Goal: Information Seeking & Learning: Check status

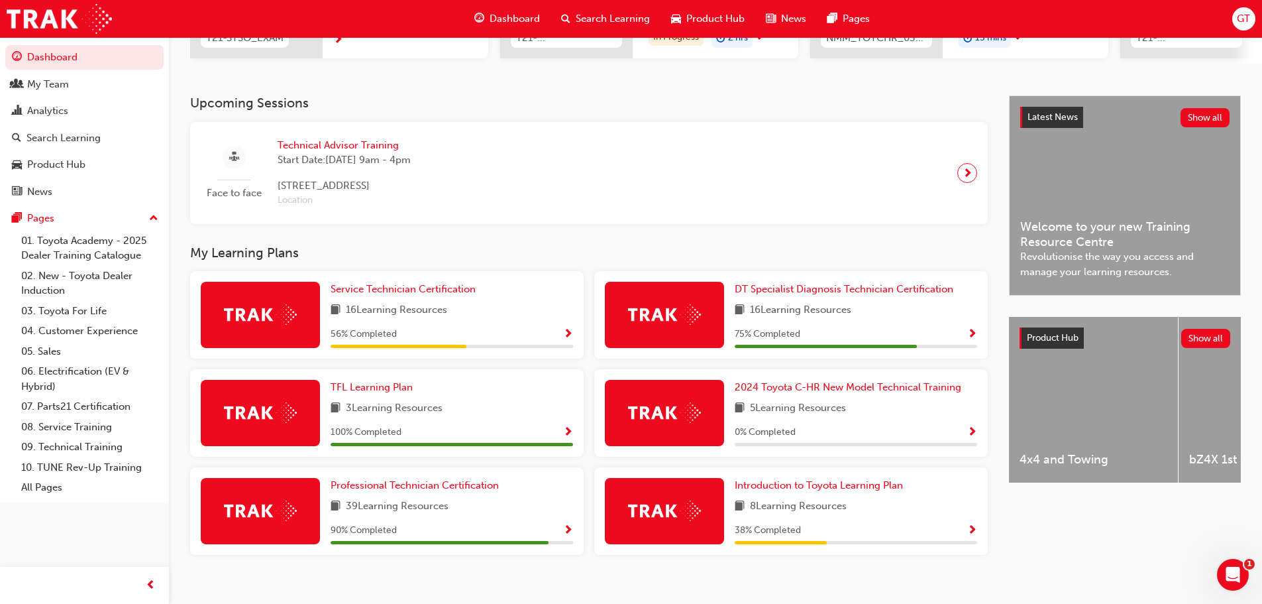
scroll to position [263, 0]
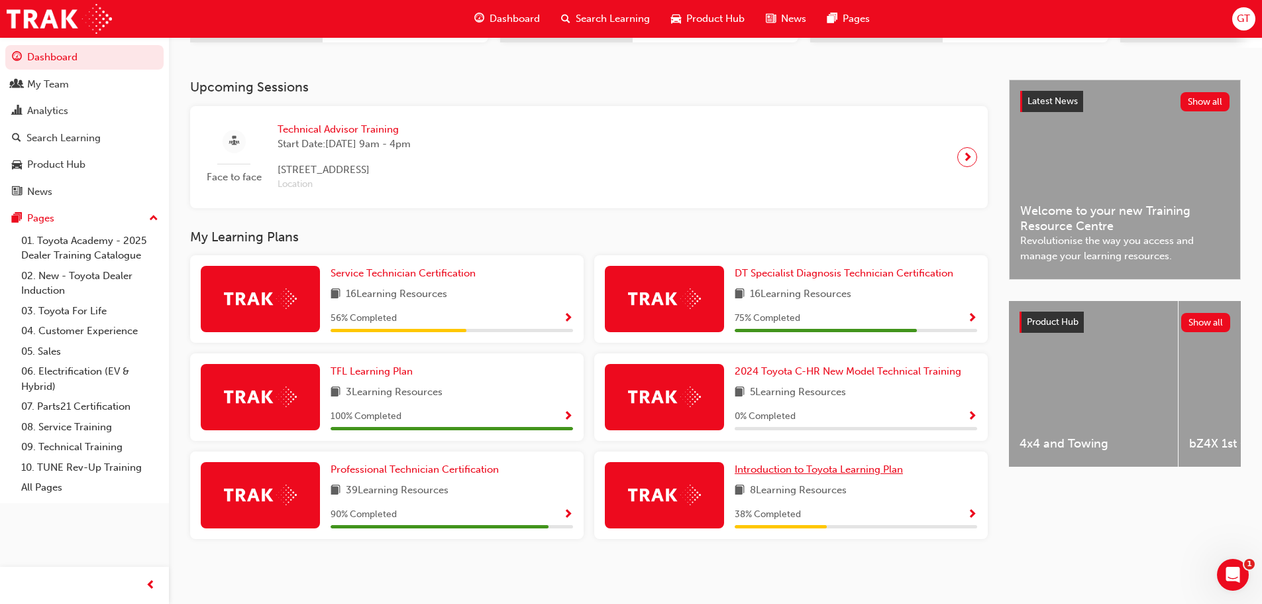
click at [836, 470] on span "Introduction to Toyota Learning Plan" at bounding box center [819, 469] width 168 height 12
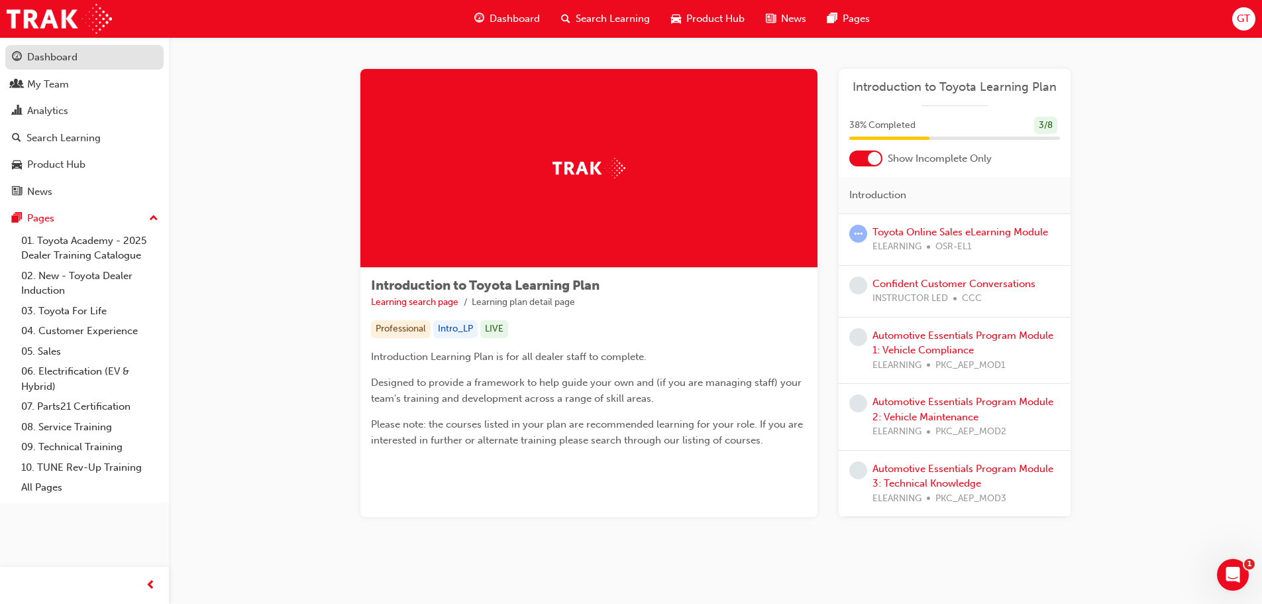
click at [54, 50] on div "Dashboard" at bounding box center [52, 57] width 50 height 15
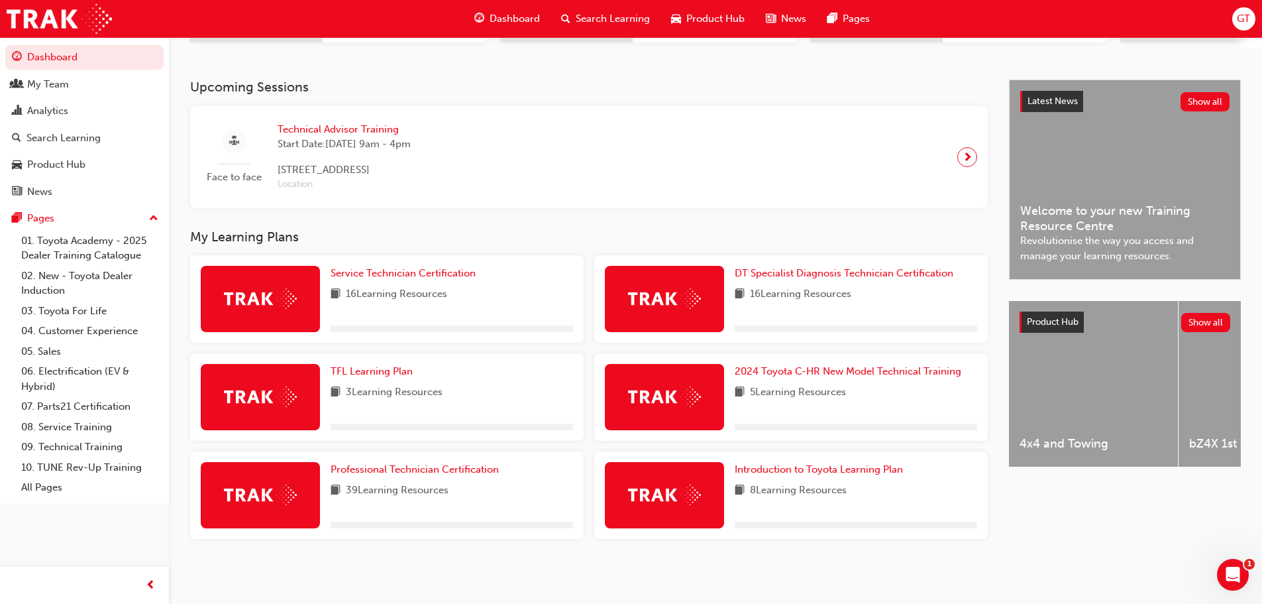
scroll to position [263, 0]
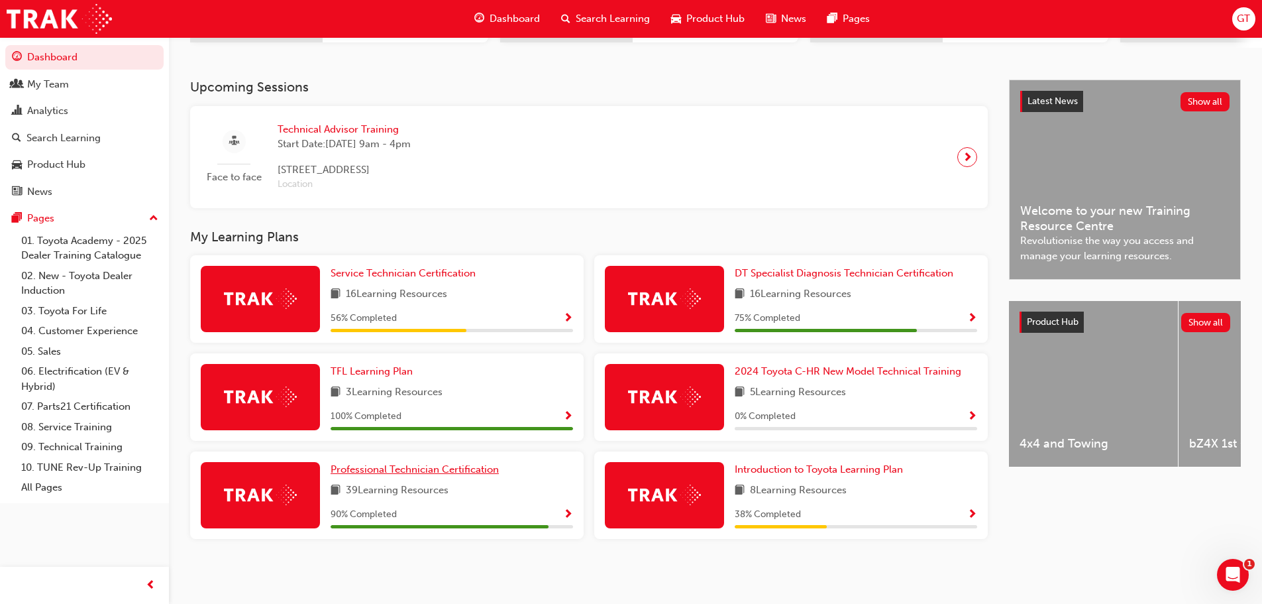
click at [379, 470] on span "Professional Technician Certification" at bounding box center [415, 469] width 168 height 12
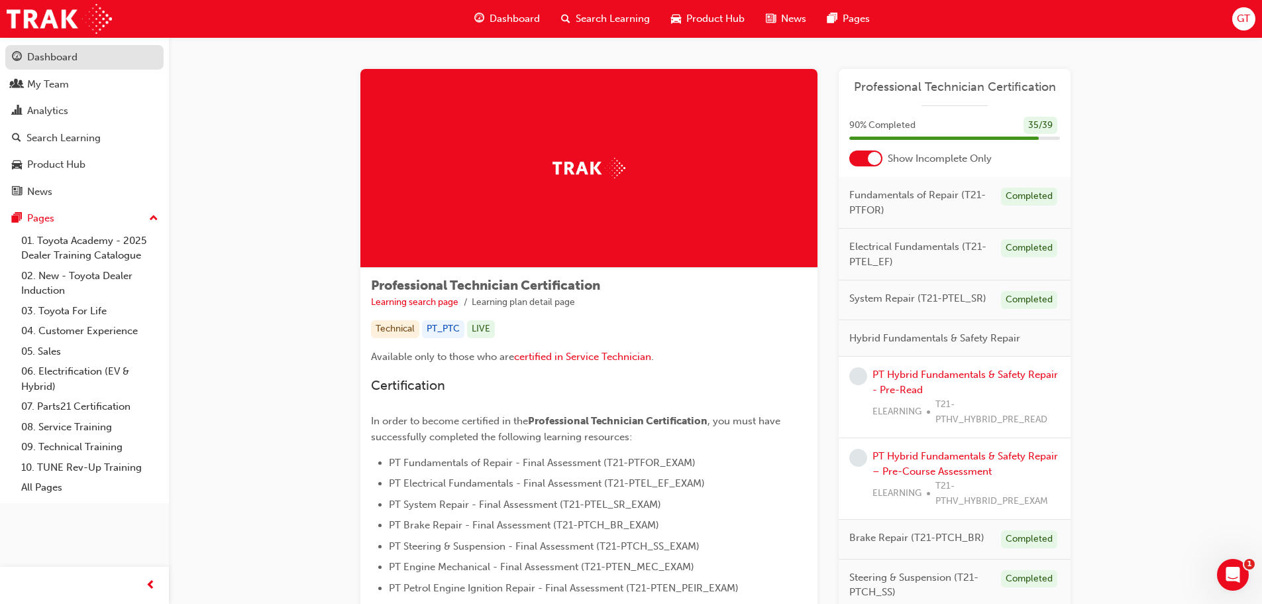
click at [57, 56] on div "Dashboard" at bounding box center [52, 57] width 50 height 15
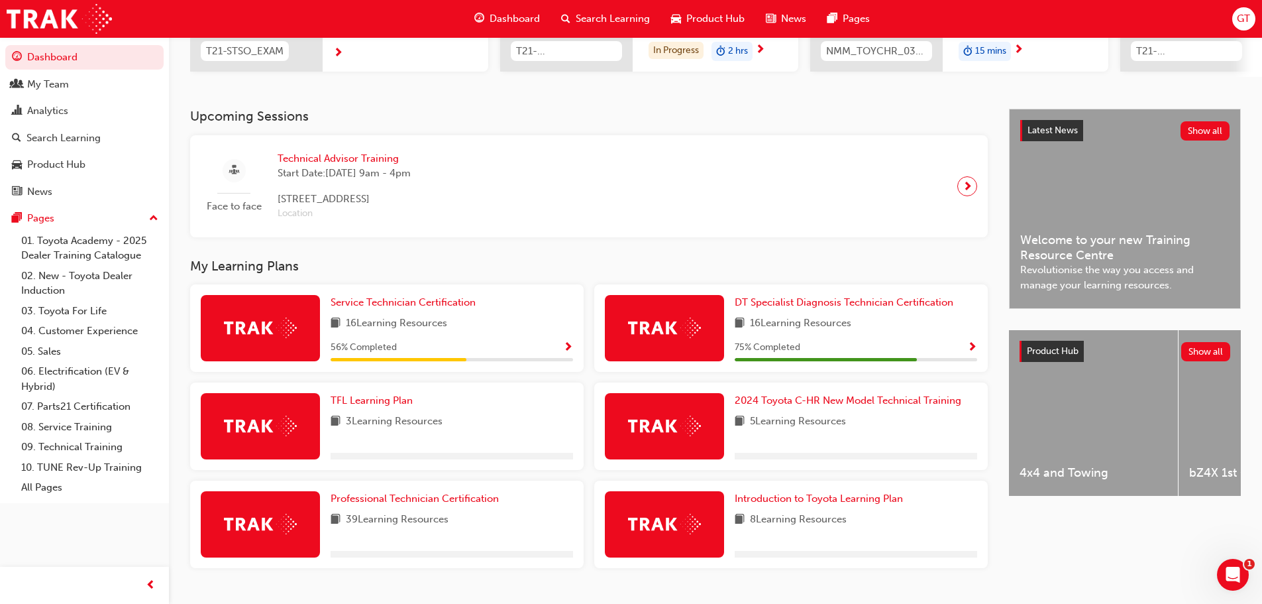
scroll to position [263, 0]
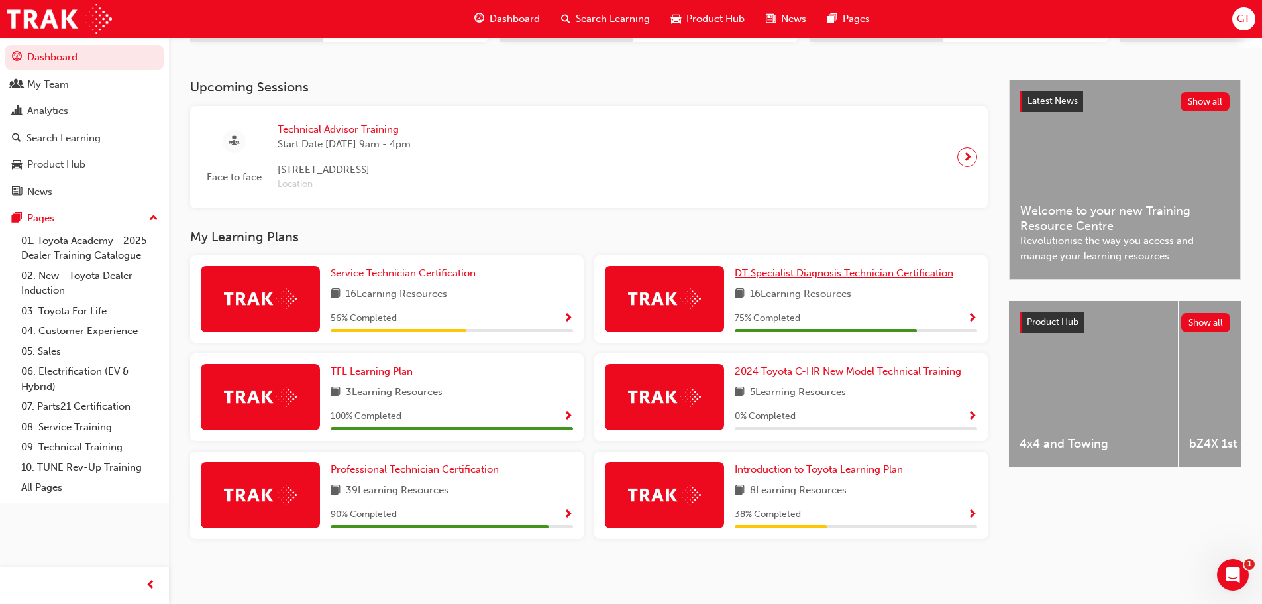
click at [812, 275] on span "DT Specialist Diagnosis Technician Certification" at bounding box center [844, 273] width 219 height 12
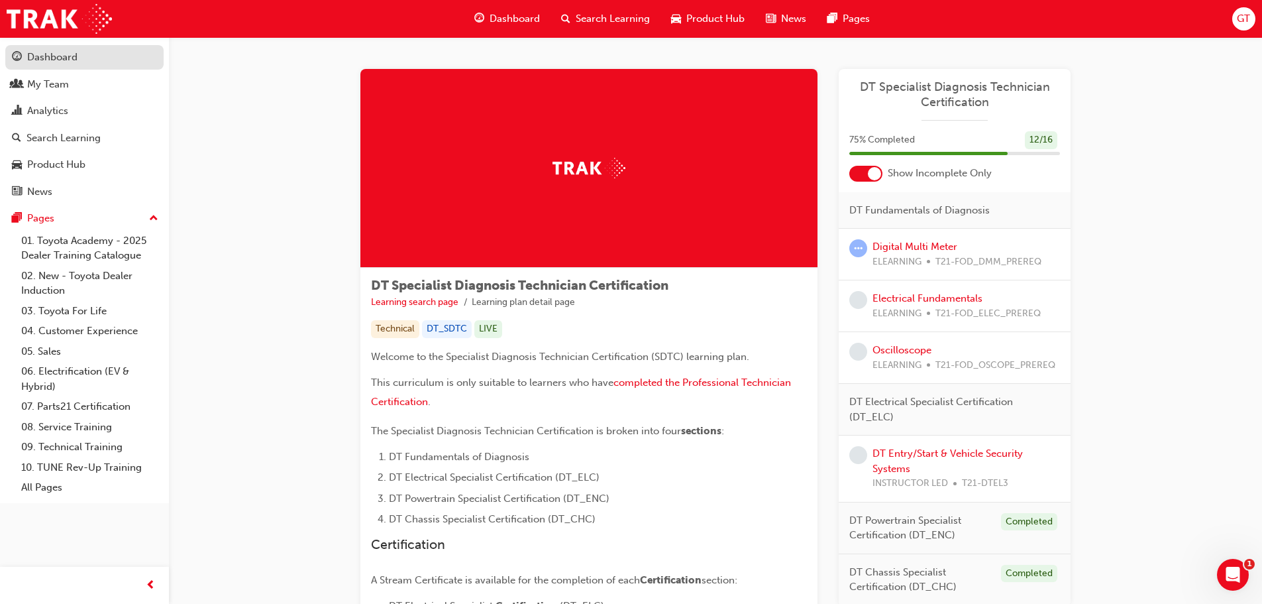
click at [50, 53] on div "Dashboard" at bounding box center [52, 57] width 50 height 15
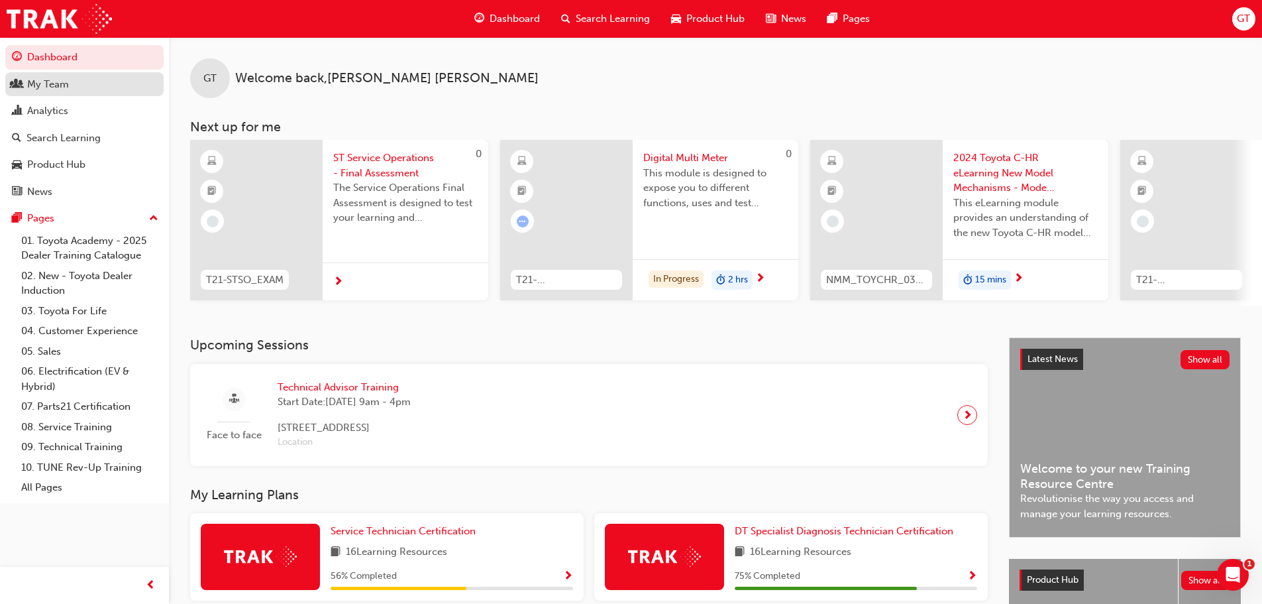
click at [62, 85] on div "My Team" at bounding box center [48, 84] width 42 height 15
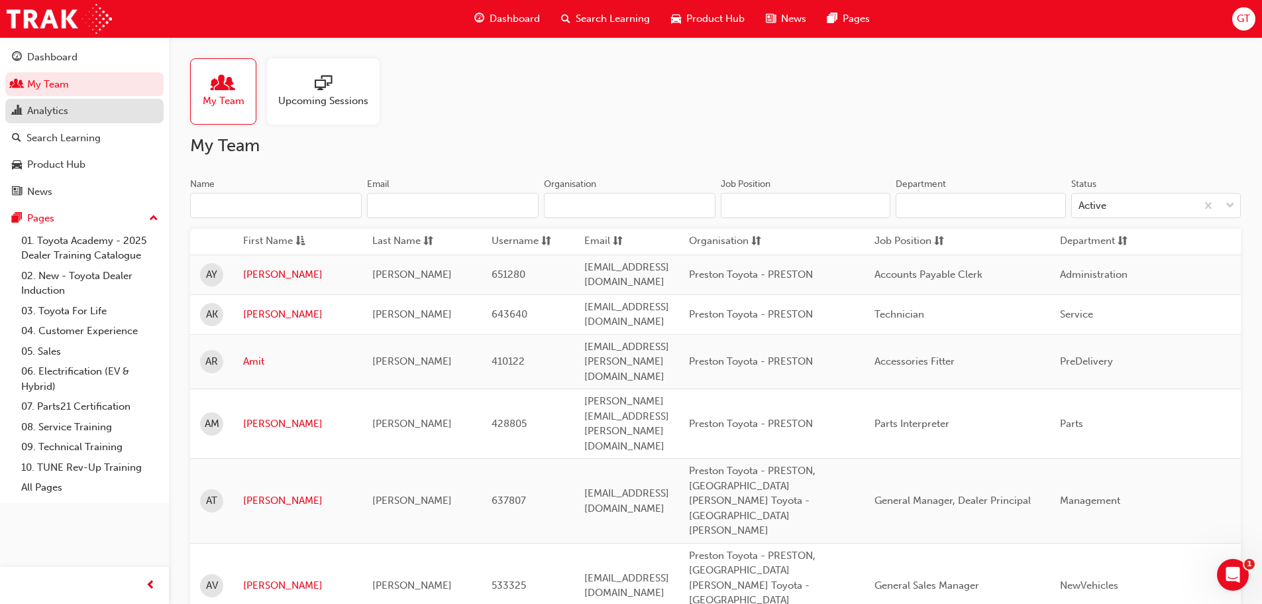
click at [55, 116] on div "Analytics" at bounding box center [47, 110] width 41 height 15
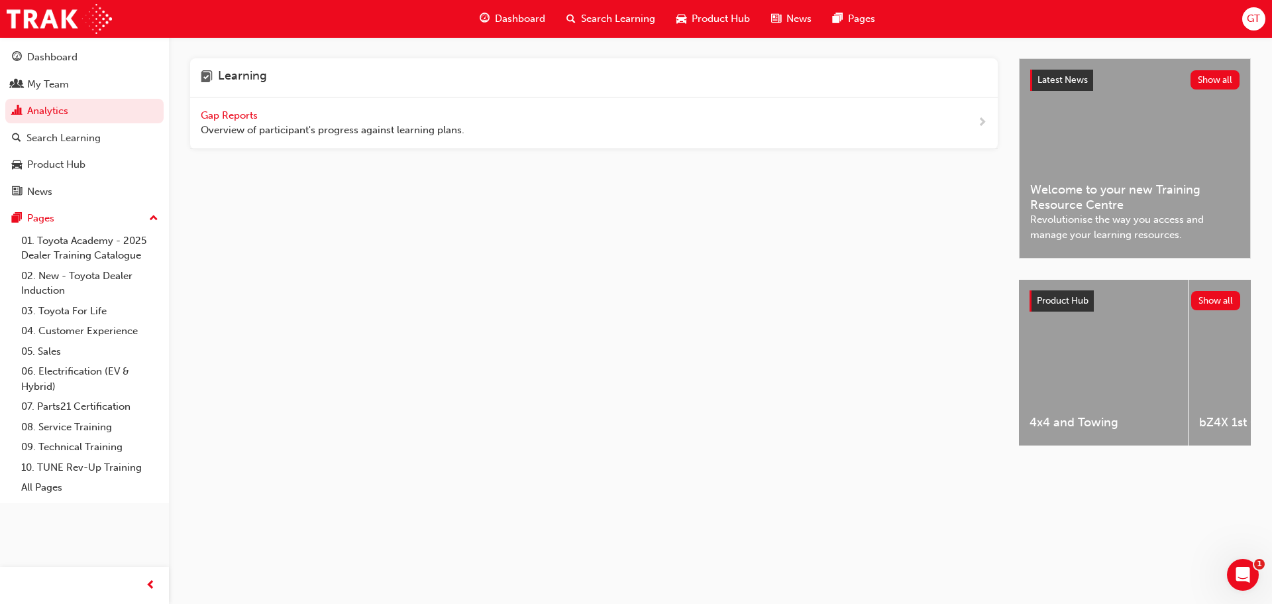
click at [241, 115] on span "Gap Reports" at bounding box center [231, 115] width 60 height 12
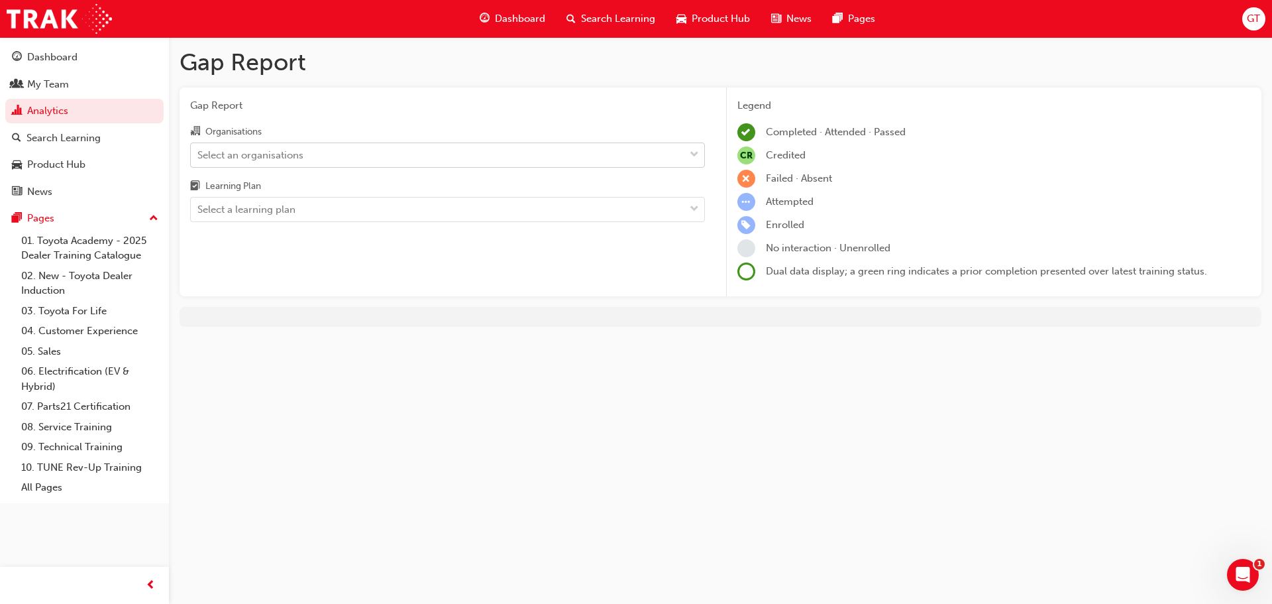
click at [235, 153] on div "Select an organisations" at bounding box center [250, 154] width 106 height 15
click at [199, 153] on input "Organisations Select an organisations" at bounding box center [197, 153] width 1 height 11
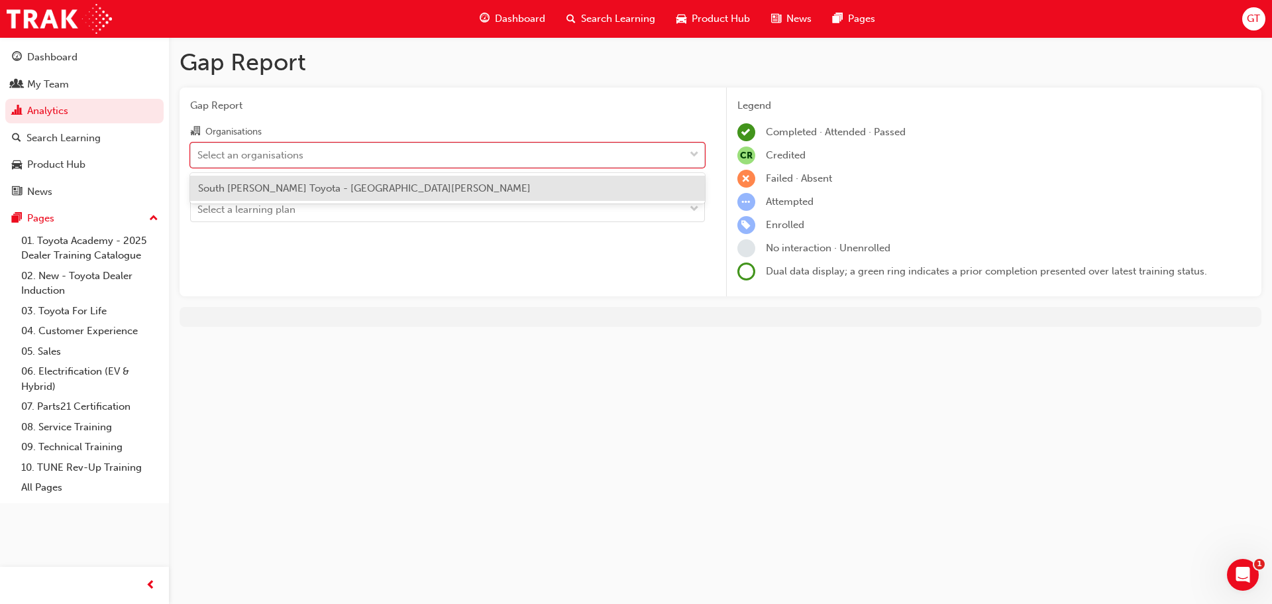
click at [251, 187] on span "South [PERSON_NAME] Toyota - [GEOGRAPHIC_DATA][PERSON_NAME]" at bounding box center [364, 188] width 333 height 12
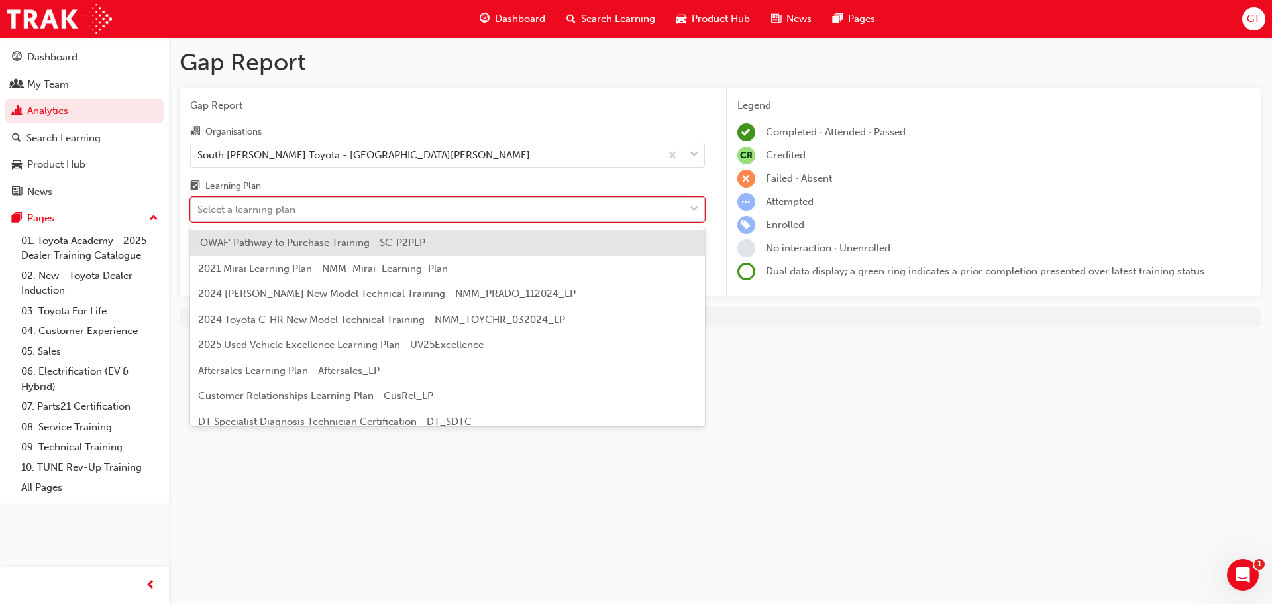
click at [252, 201] on div "Select a learning plan" at bounding box center [438, 209] width 494 height 23
click at [199, 203] on input "Learning Plan option 'OWAF' Pathway to Purchase Training - SC-P2PLP focused, 1 …" at bounding box center [197, 208] width 1 height 11
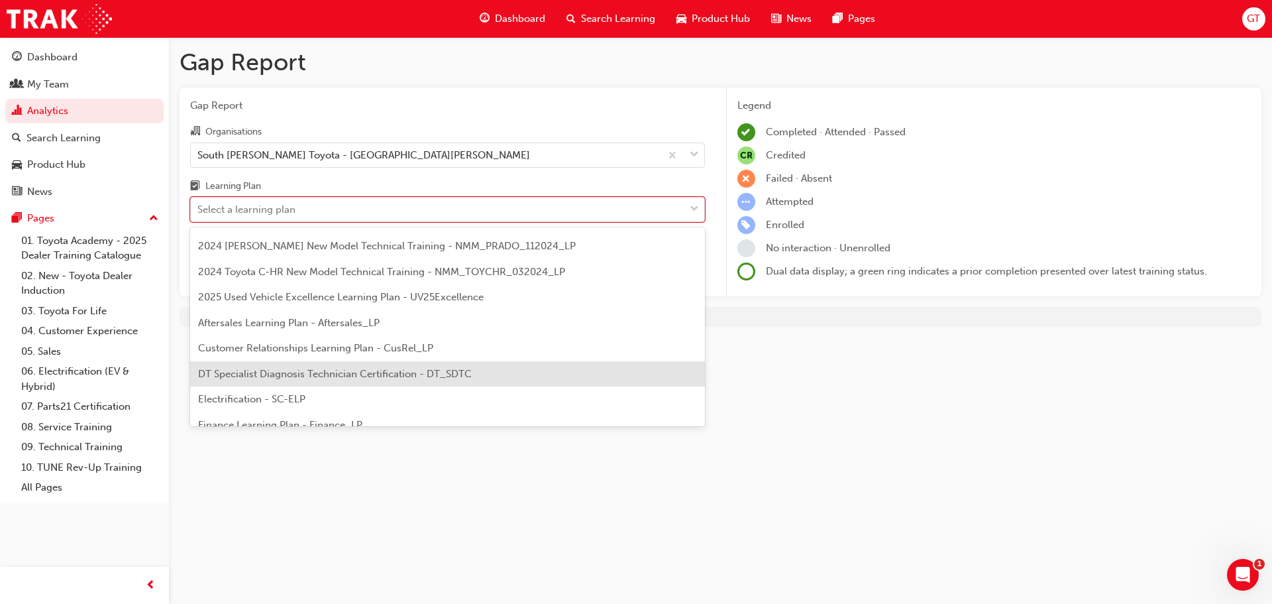
scroll to position [66, 0]
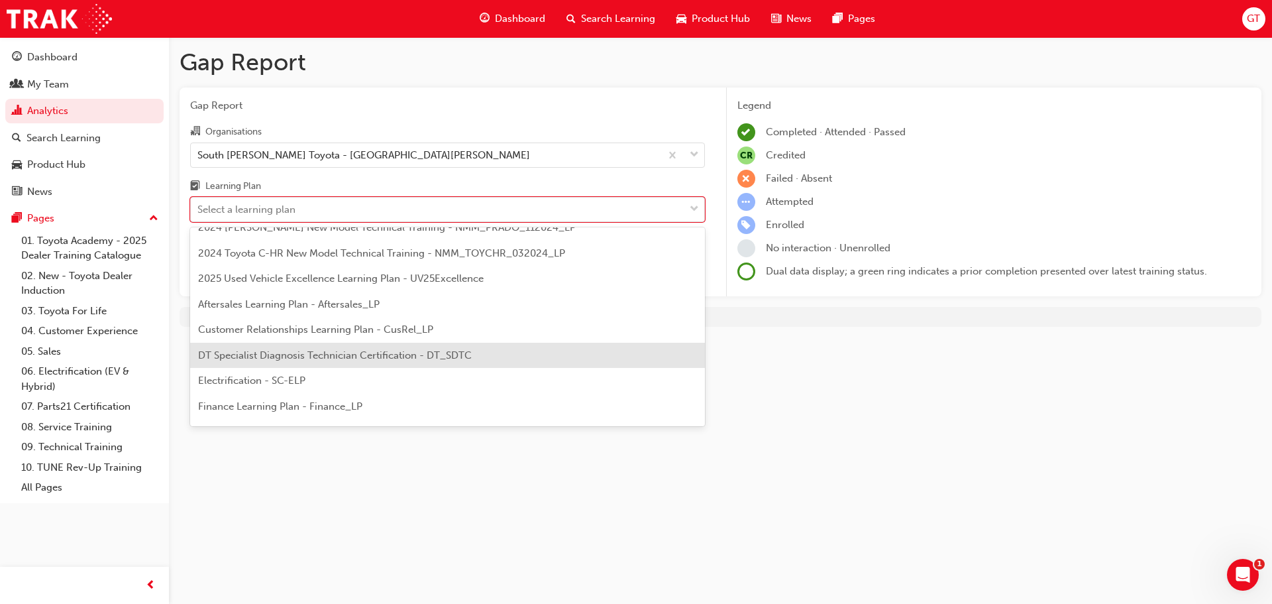
click at [292, 358] on span "DT Specialist Diagnosis Technician Certification - DT_SDTC" at bounding box center [335, 355] width 274 height 12
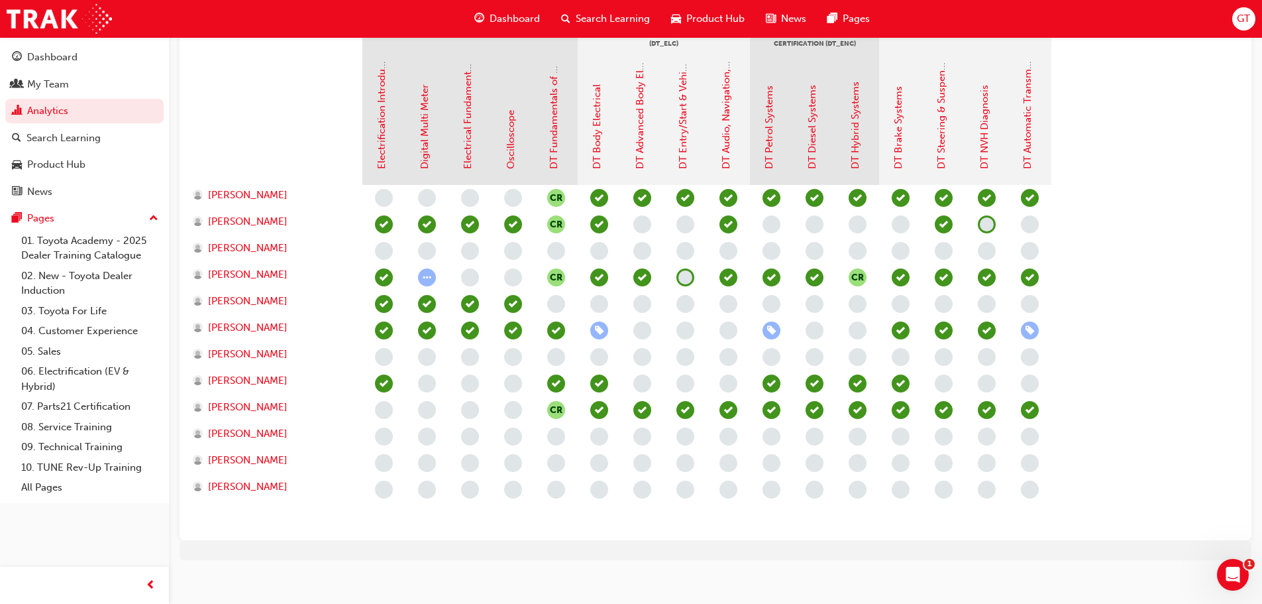
scroll to position [340, 0]
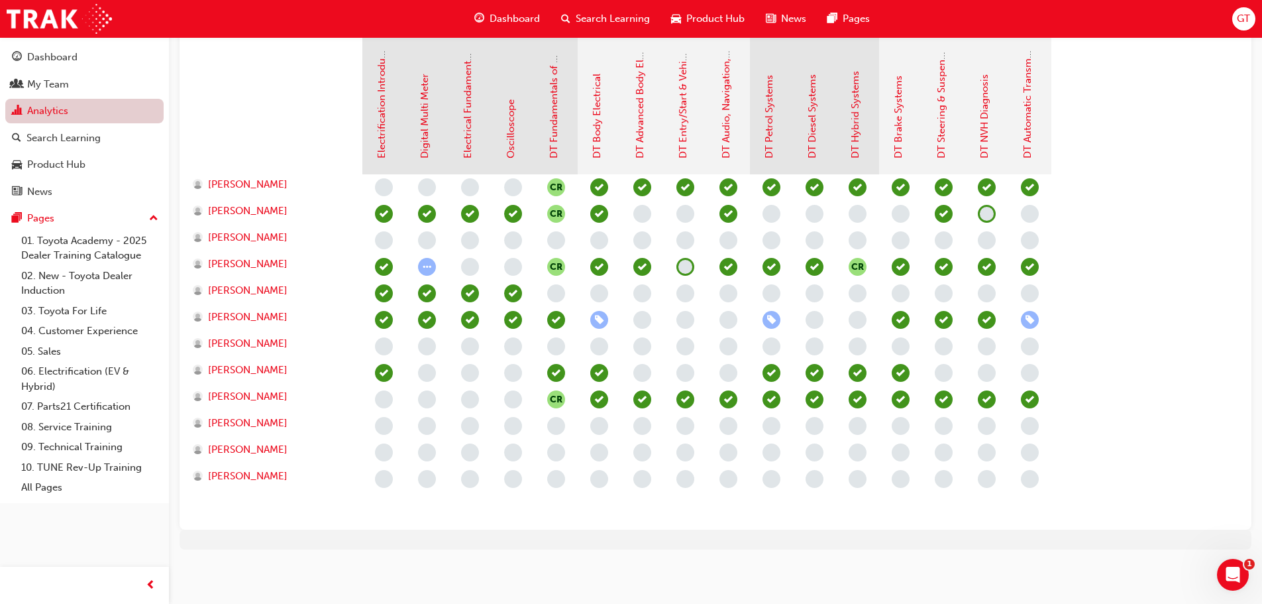
click at [46, 99] on link "Analytics" at bounding box center [84, 111] width 158 height 25
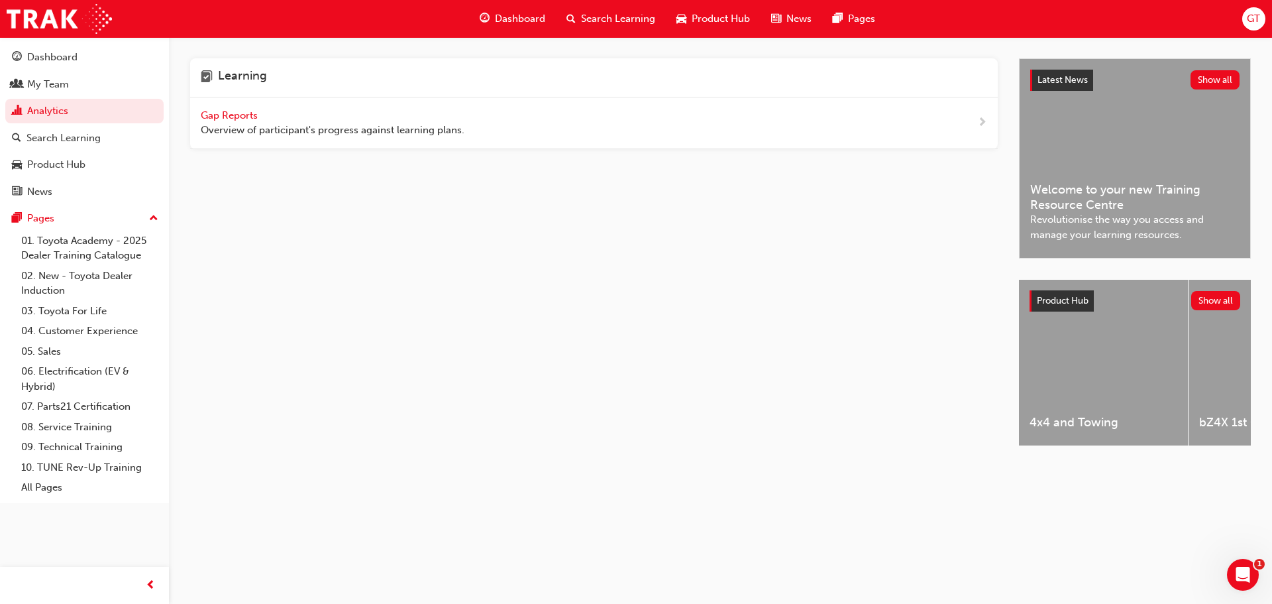
click at [223, 112] on span "Gap Reports" at bounding box center [231, 115] width 60 height 12
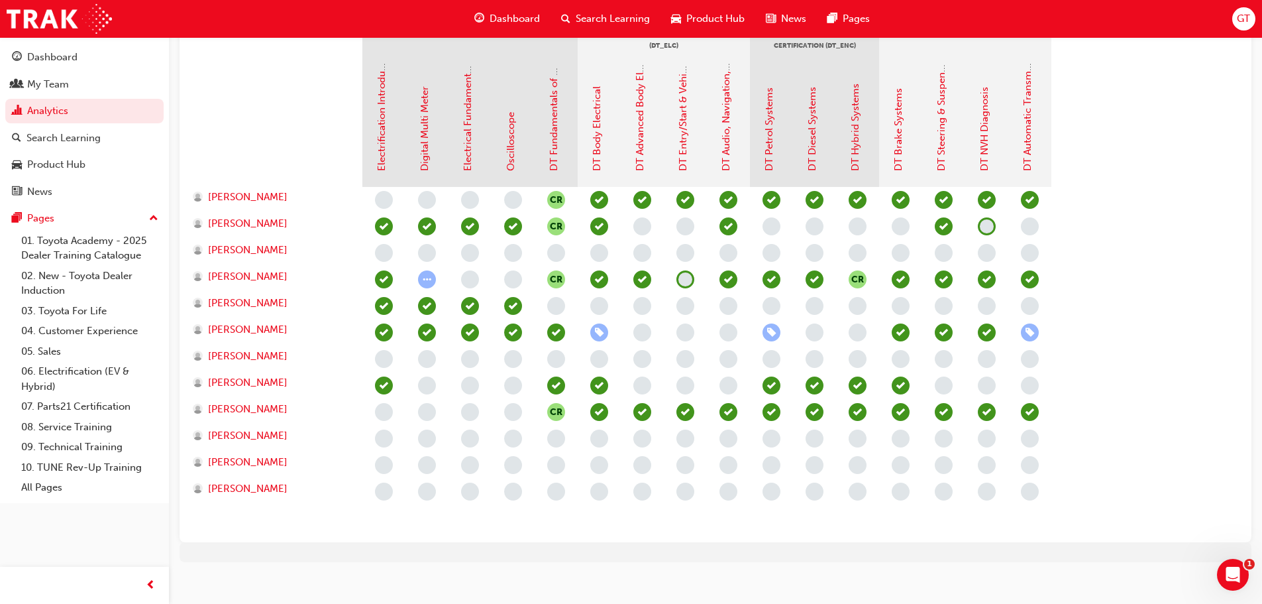
scroll to position [331, 0]
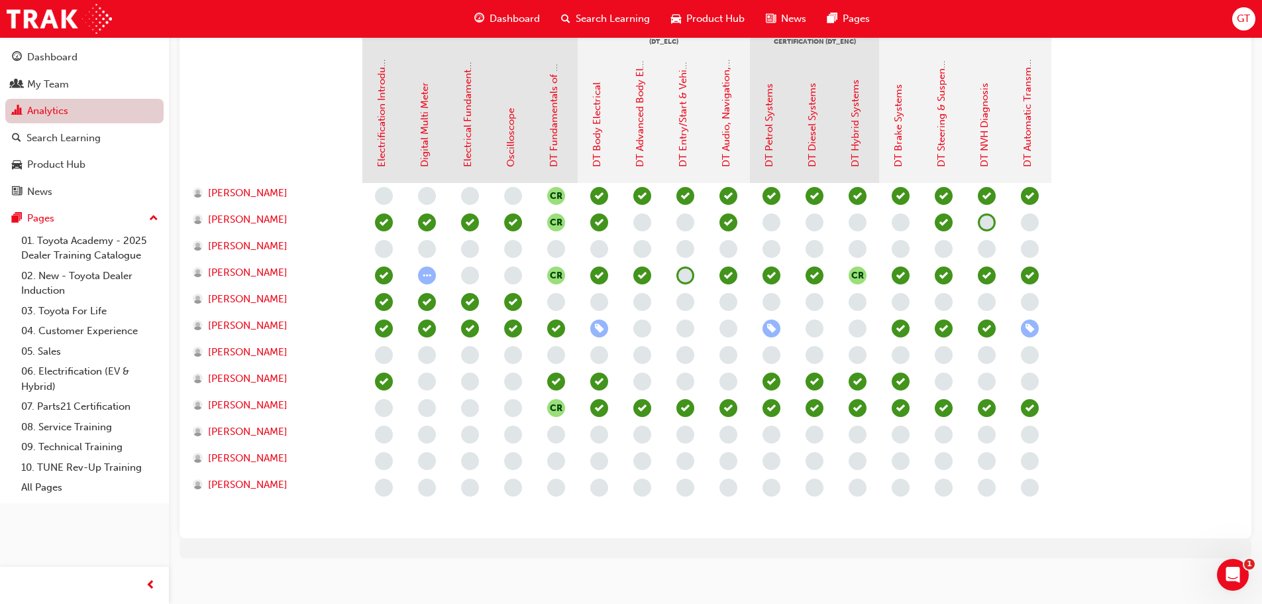
click at [82, 121] on link "Analytics" at bounding box center [84, 111] width 158 height 25
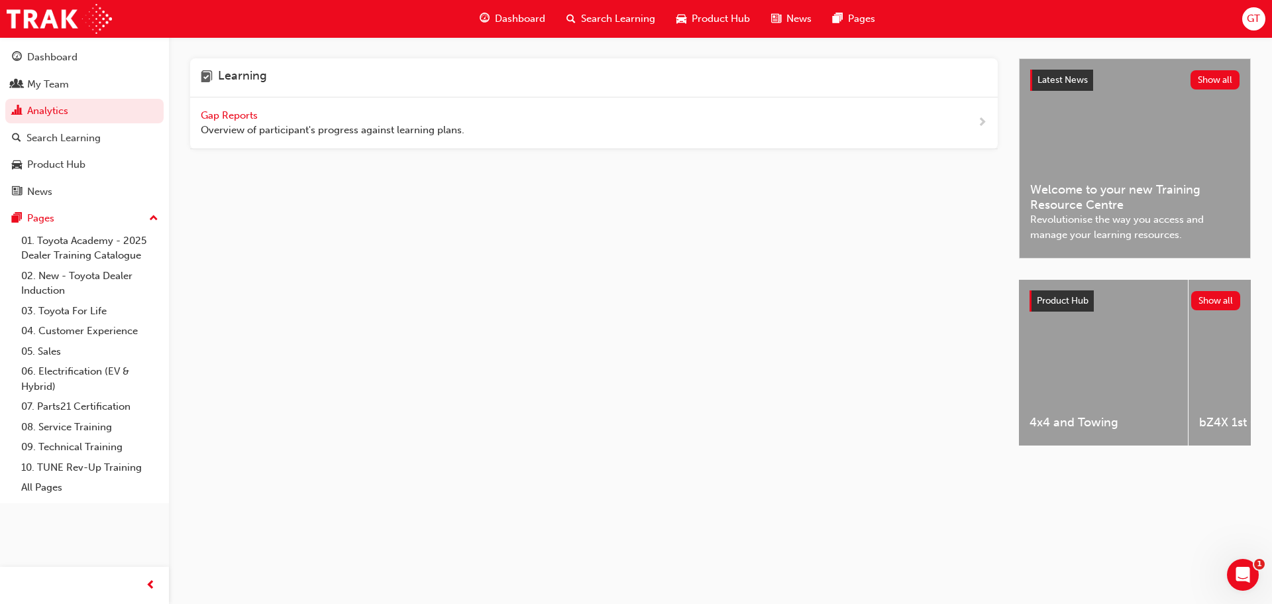
click at [249, 115] on span "Gap Reports" at bounding box center [231, 115] width 60 height 12
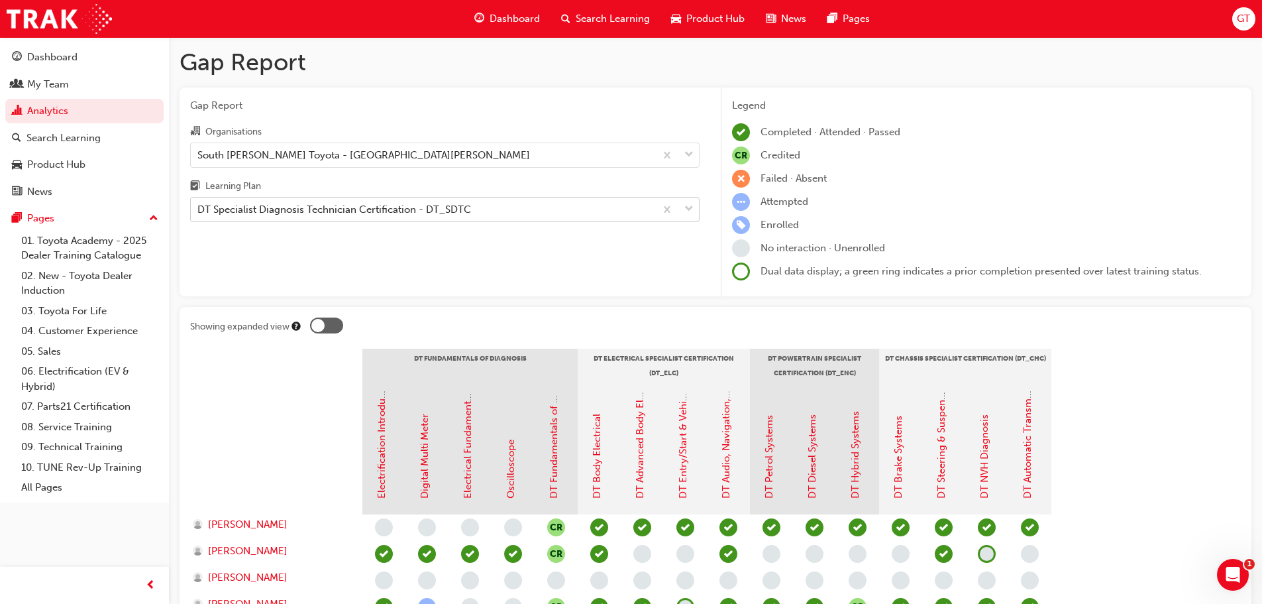
click at [272, 207] on div "DT Specialist Diagnosis Technician Certification - DT_SDTC" at bounding box center [334, 209] width 274 height 15
click at [199, 207] on input "Learning Plan DT Specialist Diagnosis Technician Certification - DT_SDTC" at bounding box center [197, 208] width 1 height 11
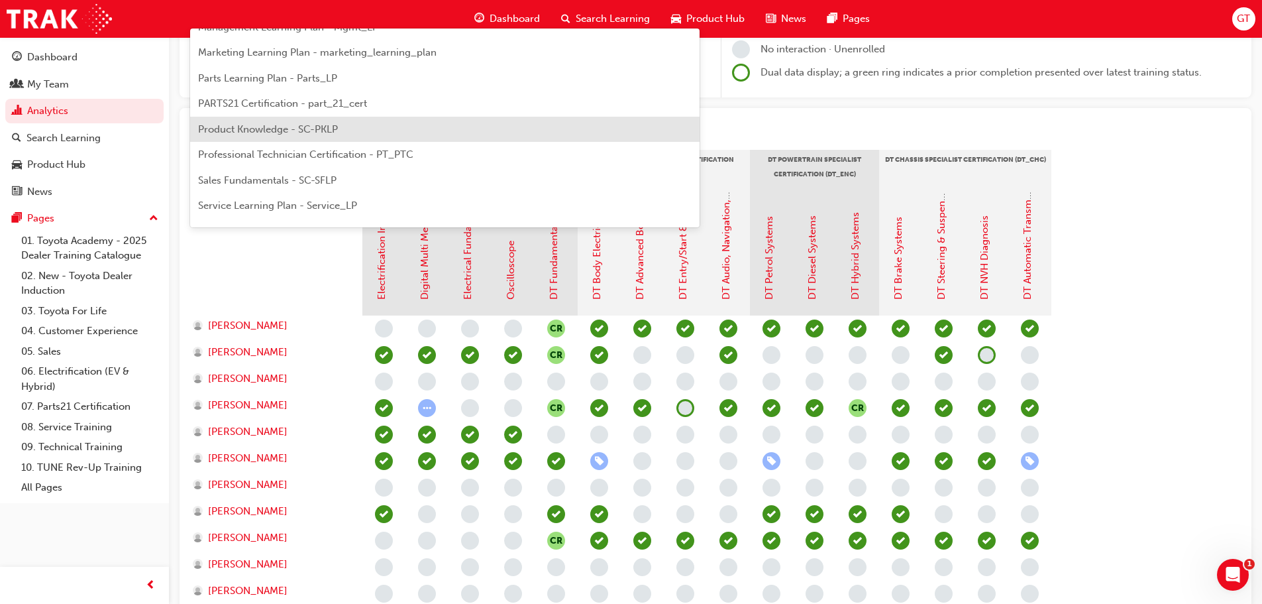
scroll to position [415, 0]
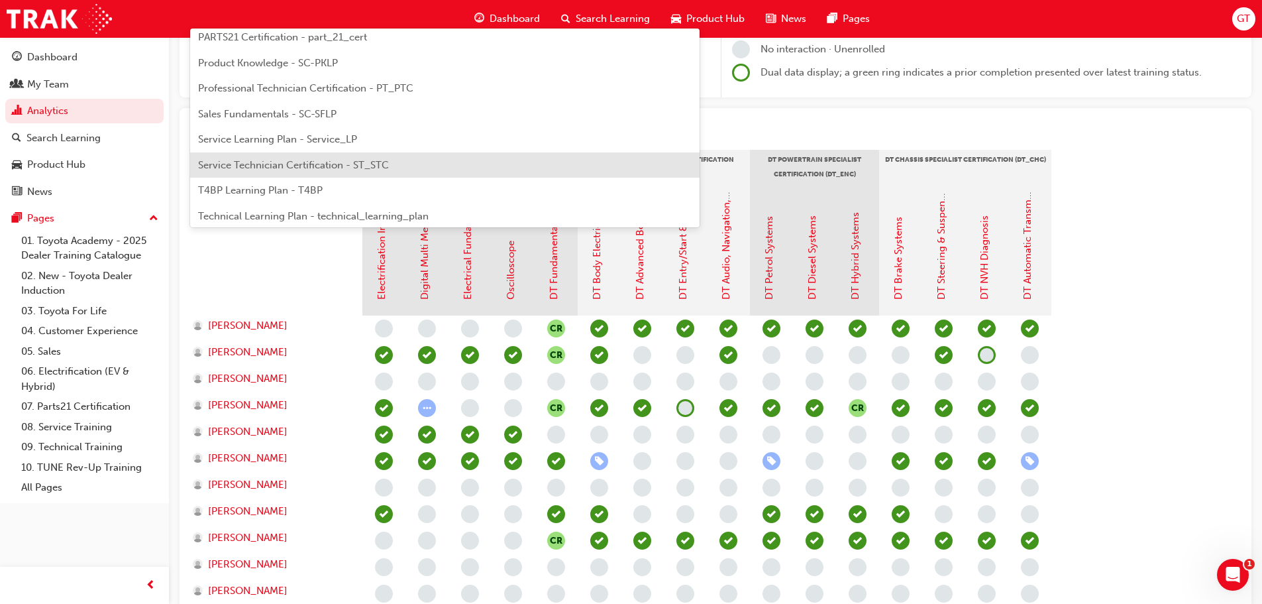
click at [287, 170] on span "Service Technician Certification - ST_STC" at bounding box center [293, 165] width 191 height 12
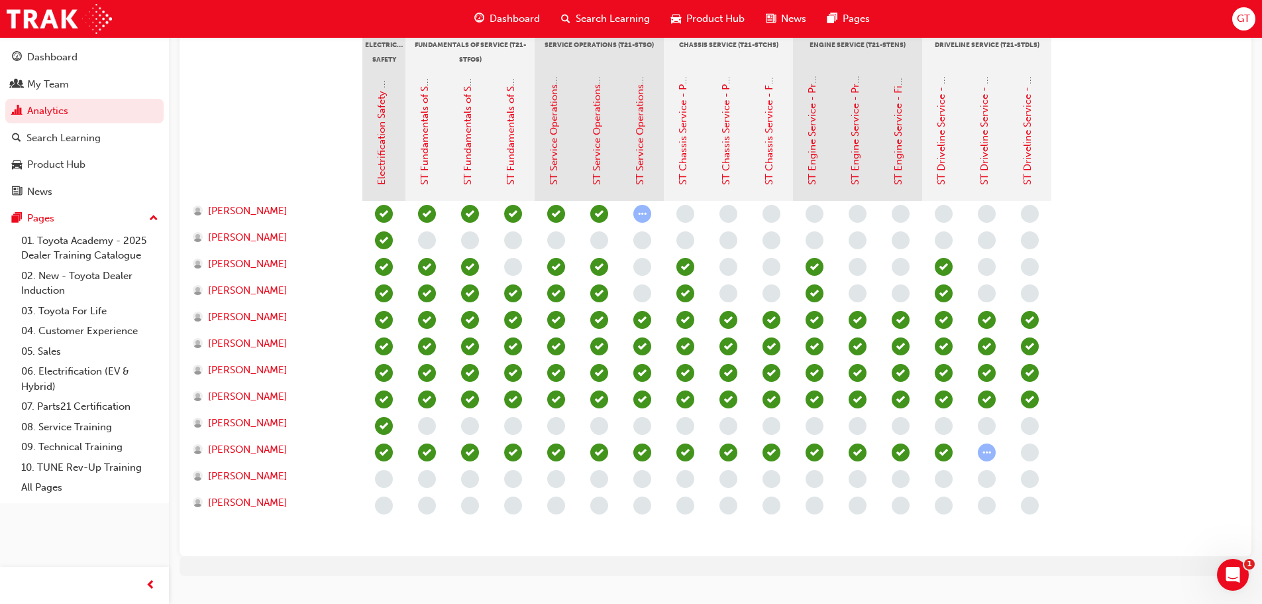
scroll to position [340, 0]
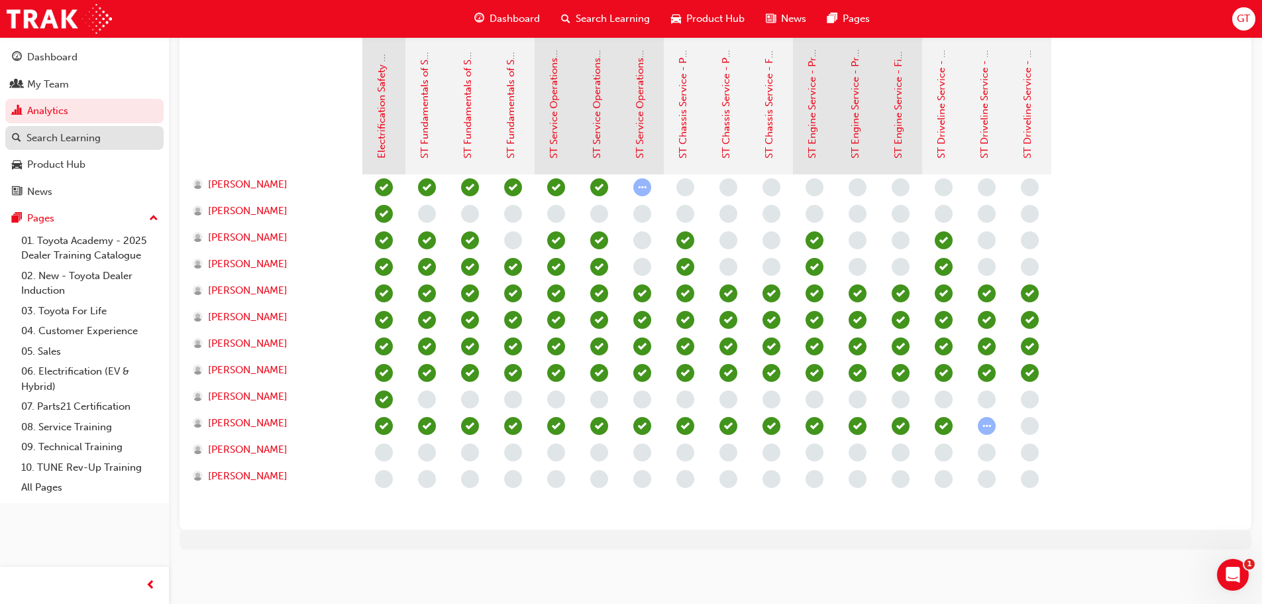
click at [54, 140] on div "Search Learning" at bounding box center [64, 138] width 74 height 15
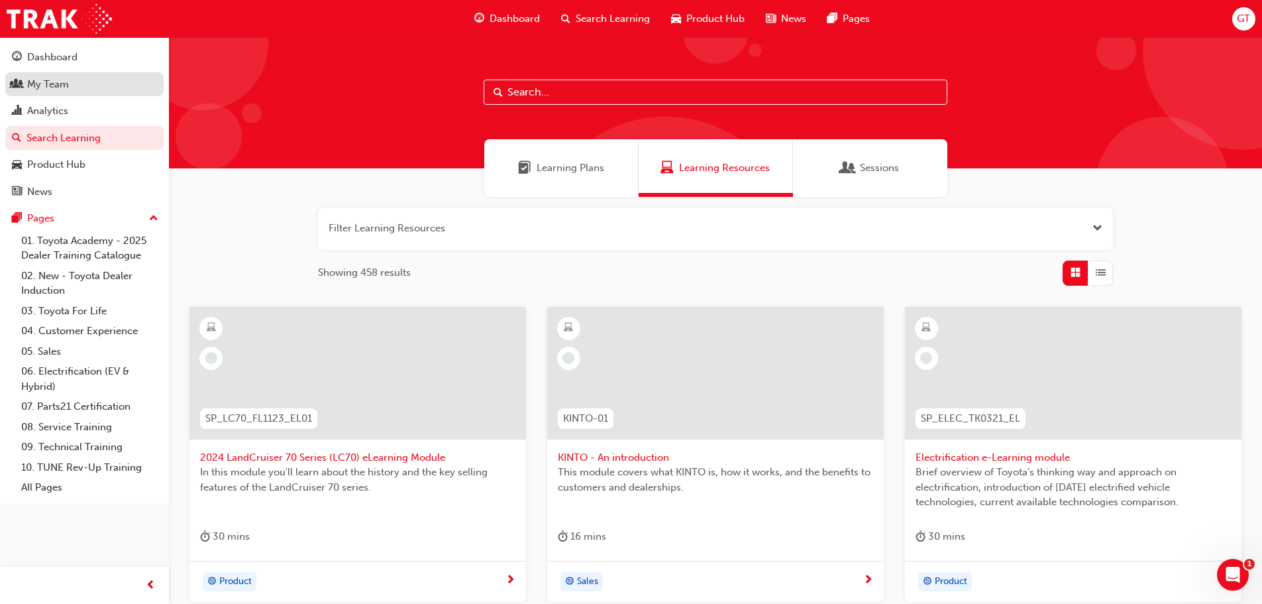
click at [21, 86] on span "people-icon" at bounding box center [17, 85] width 10 height 12
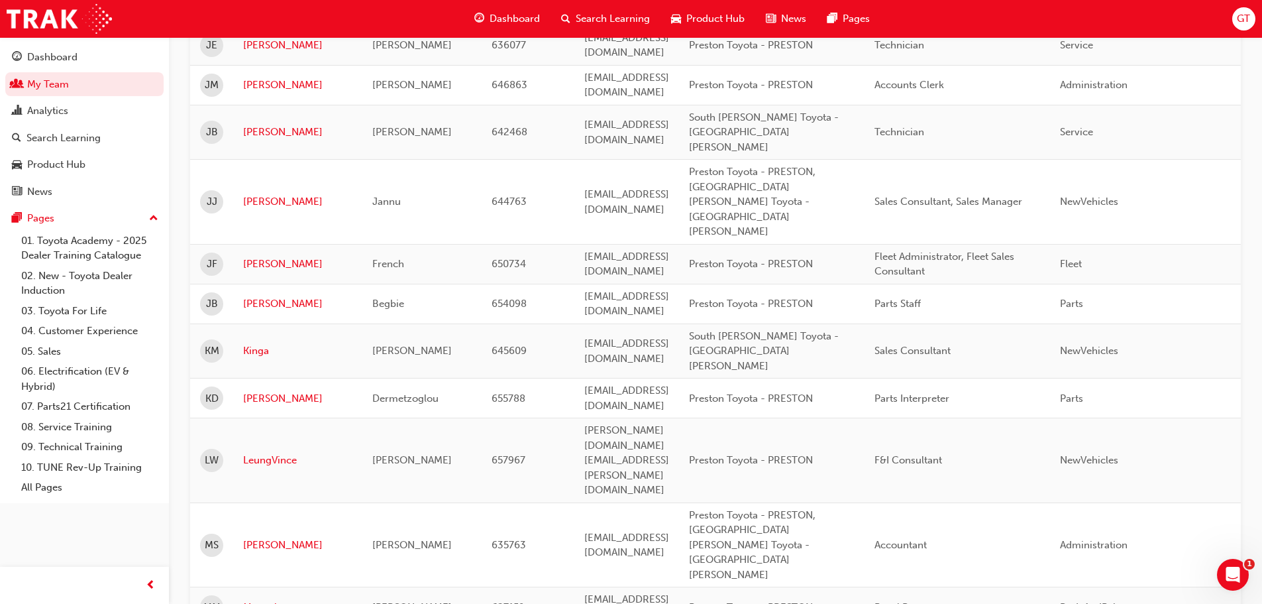
scroll to position [1664, 0]
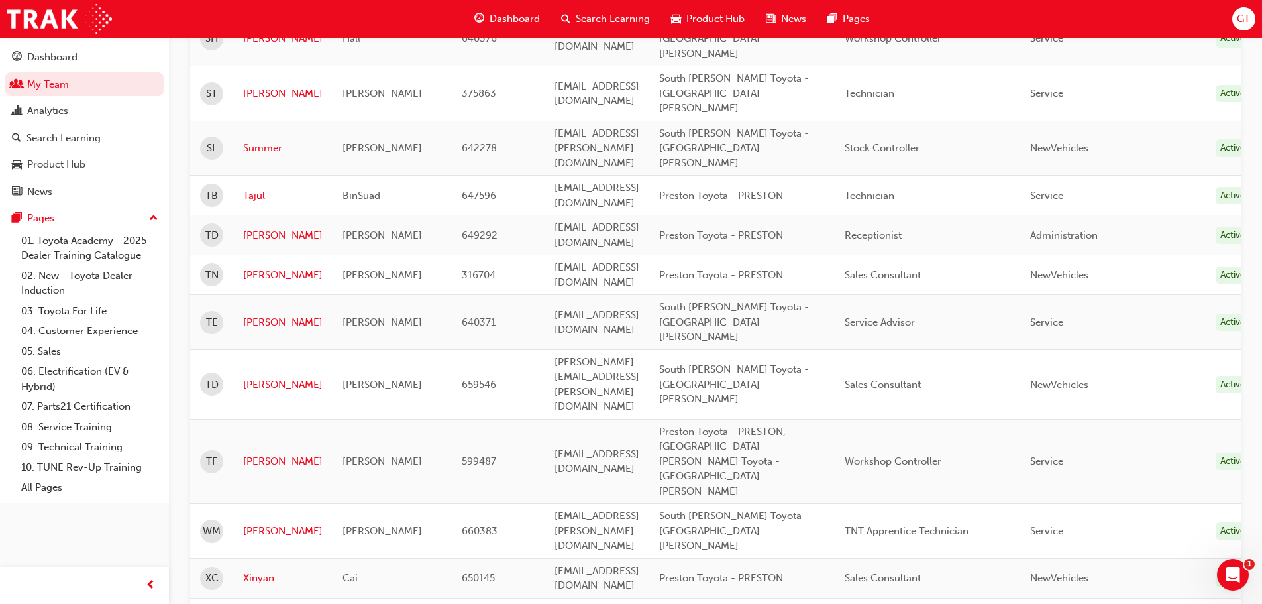
click at [250, 504] on td "[PERSON_NAME]" at bounding box center [282, 531] width 99 height 55
click at [249, 523] on link "[PERSON_NAME]" at bounding box center [283, 530] width 80 height 15
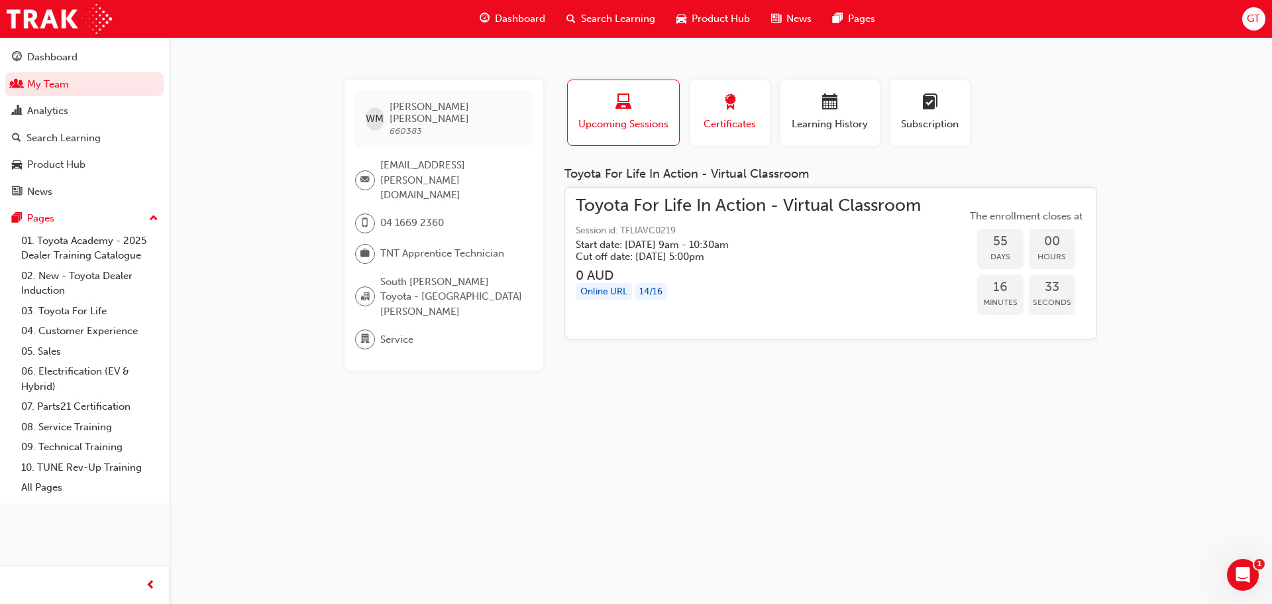
click at [739, 131] on span "Certificates" at bounding box center [730, 124] width 60 height 15
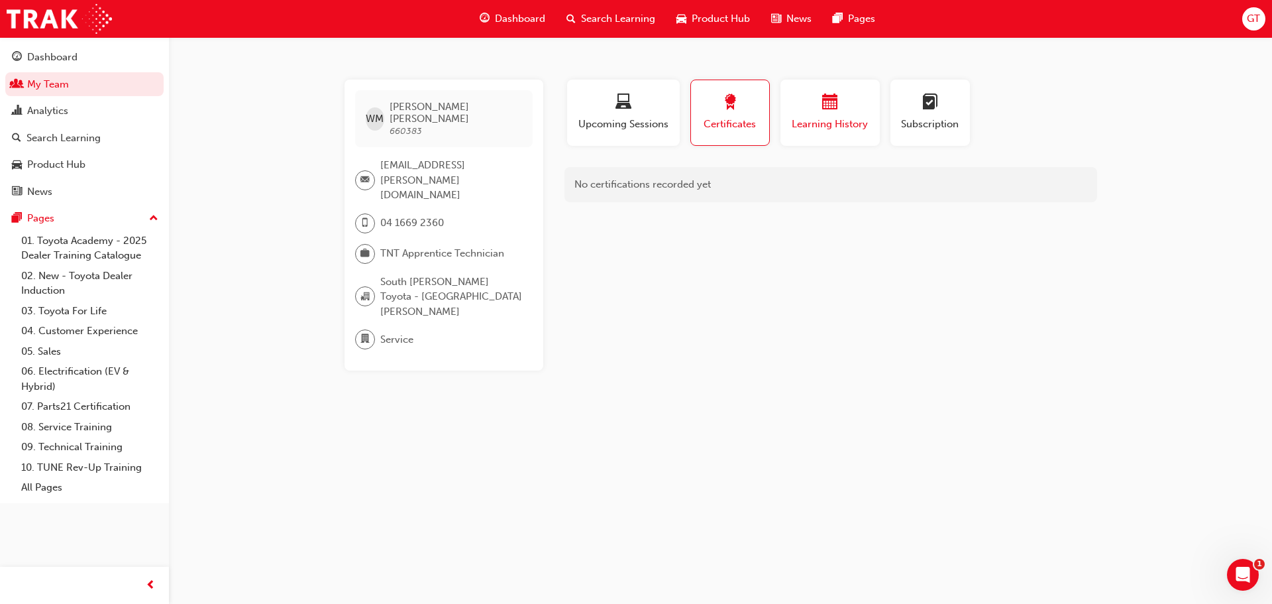
click at [810, 125] on span "Learning History" at bounding box center [830, 124] width 80 height 15
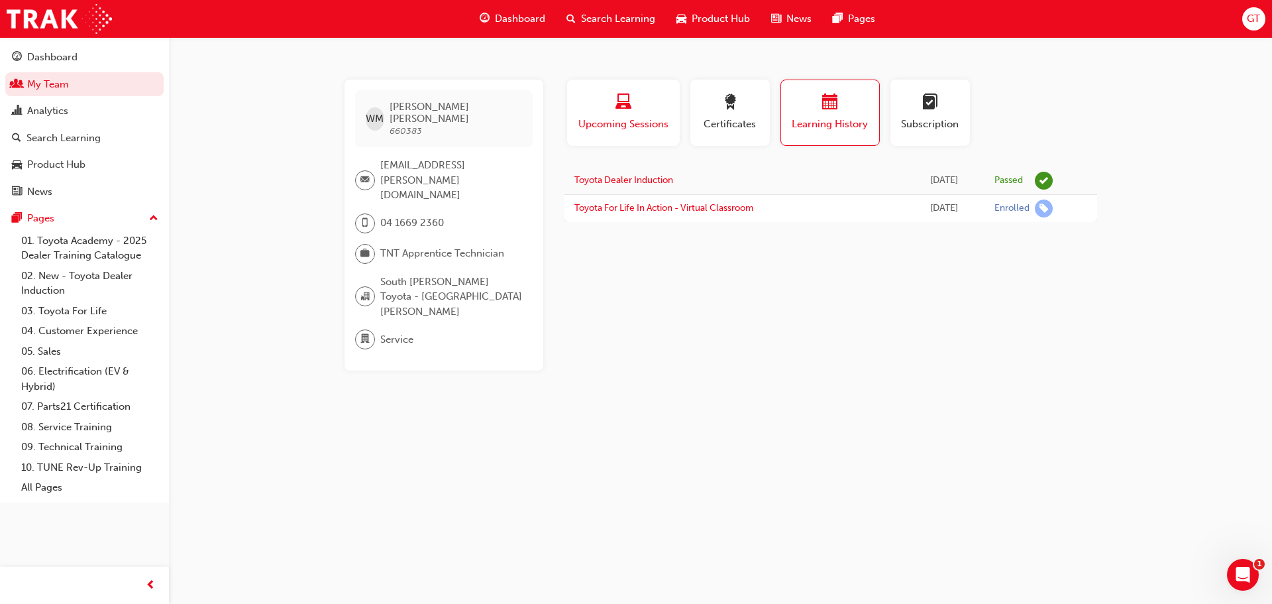
click at [635, 128] on span "Upcoming Sessions" at bounding box center [623, 124] width 93 height 15
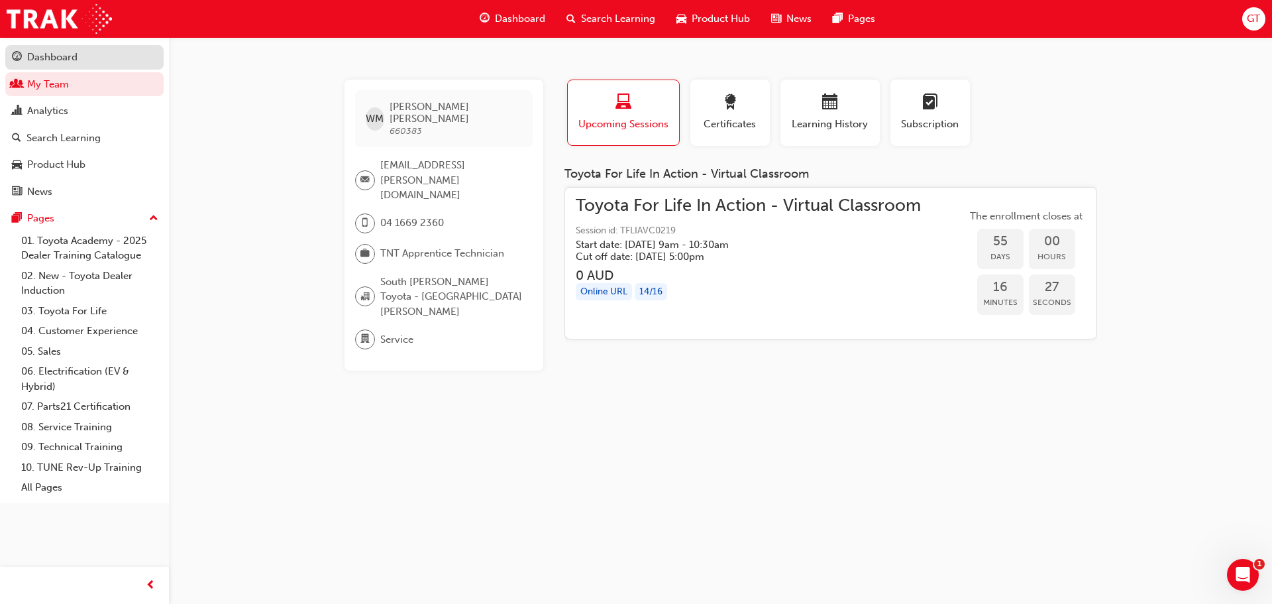
click at [42, 60] on div "Dashboard" at bounding box center [52, 57] width 50 height 15
